Goal: Task Accomplishment & Management: Manage account settings

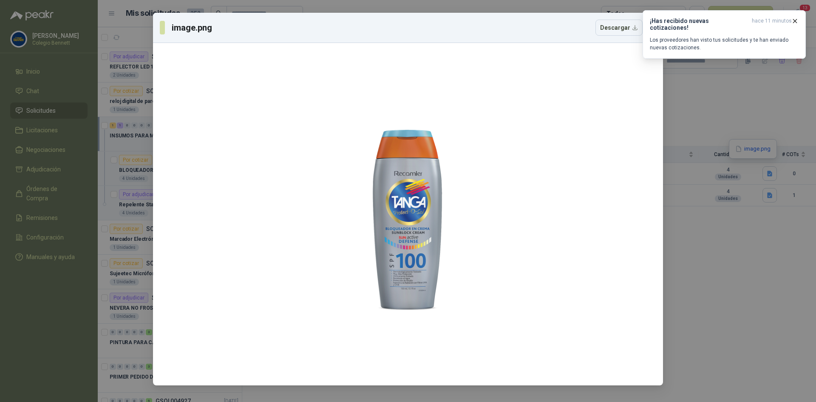
click at [801, 293] on div "image.png Descargar" at bounding box center [408, 201] width 816 height 402
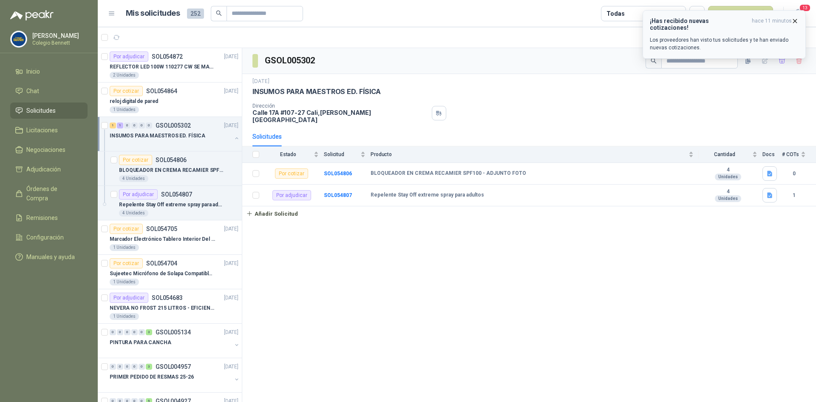
click at [710, 36] on p "Los proveedores han visto tus solicitudes y te han enviado nuevas cotizaciones." at bounding box center [724, 43] width 149 height 15
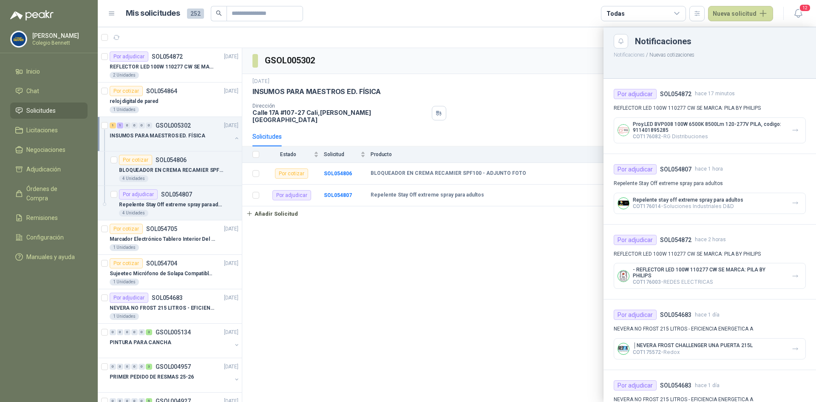
click at [136, 59] on div at bounding box center [457, 214] width 718 height 374
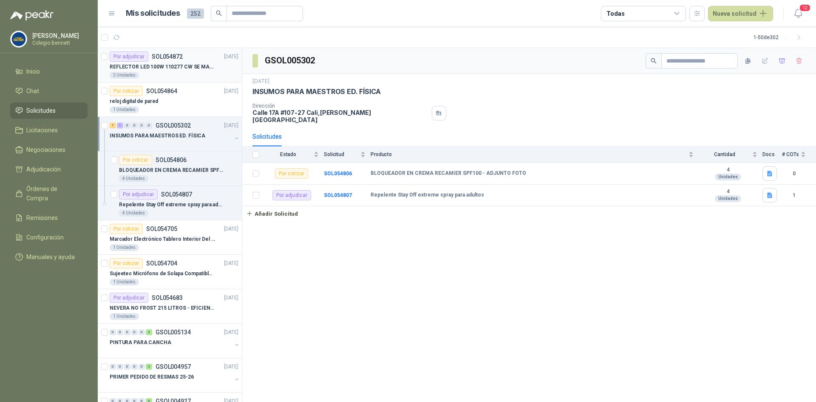
click at [150, 61] on div "Por adjudicar SOL054872" at bounding box center [146, 56] width 73 height 10
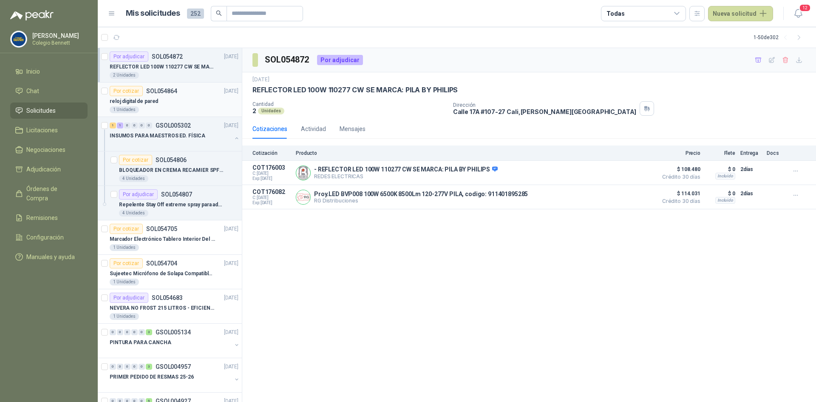
click at [164, 107] on div "1 Unidades" at bounding box center [174, 109] width 129 height 7
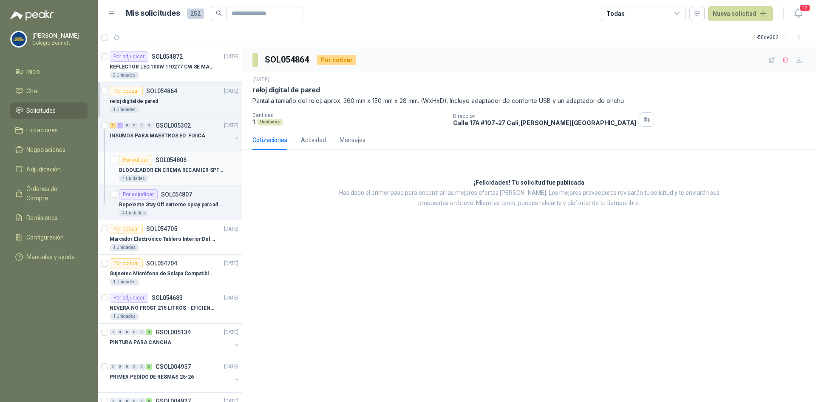
click at [165, 155] on div "Por cotizar SOL054806" at bounding box center [153, 160] width 68 height 10
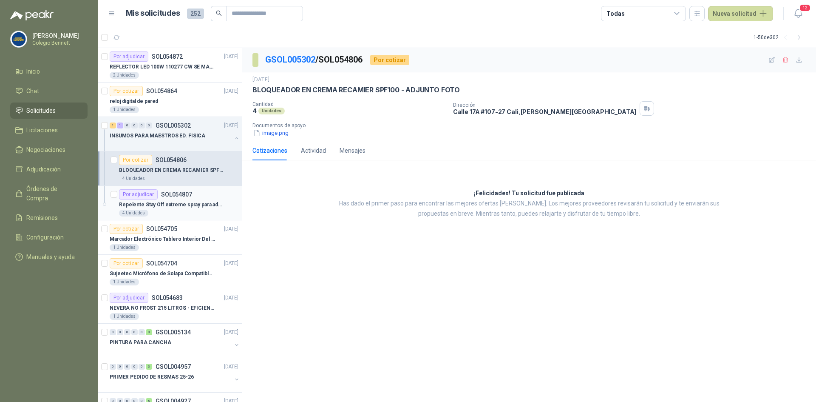
click at [170, 201] on p "Repelente Stay Off extreme spray para adultos" at bounding box center [172, 205] width 106 height 8
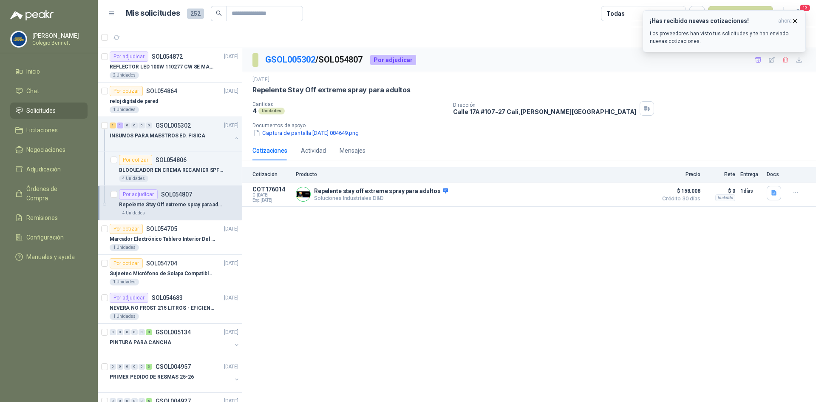
click at [696, 30] on p "Los proveedores han visto tus solicitudes y te han enviado nuevas cotizaciones." at bounding box center [724, 37] width 149 height 15
